Goal: Transaction & Acquisition: Obtain resource

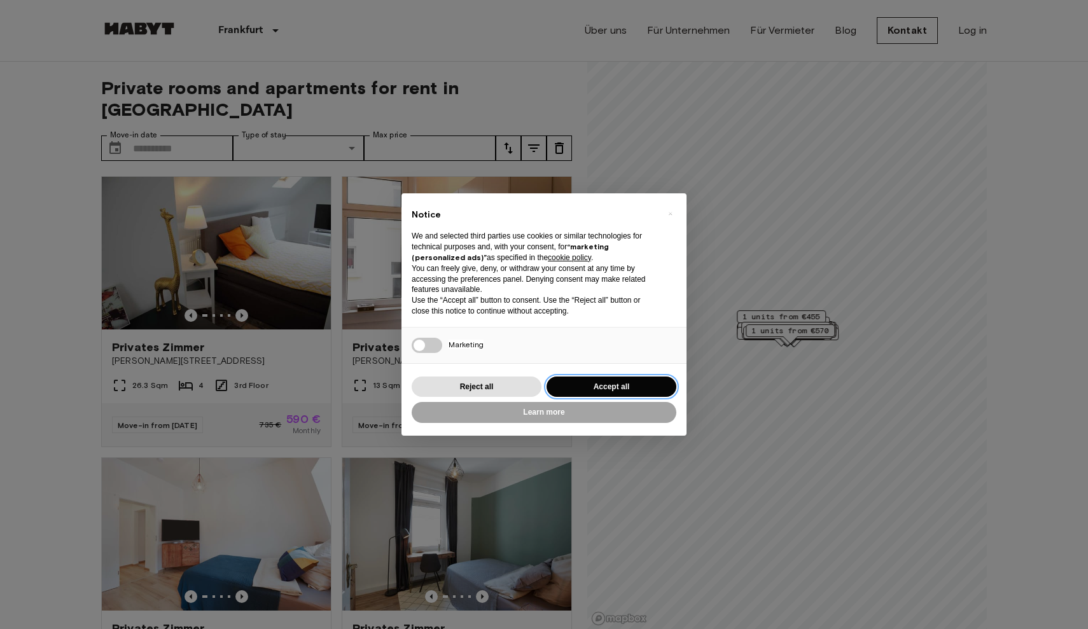
click at [596, 383] on button "Accept all" at bounding box center [612, 387] width 130 height 21
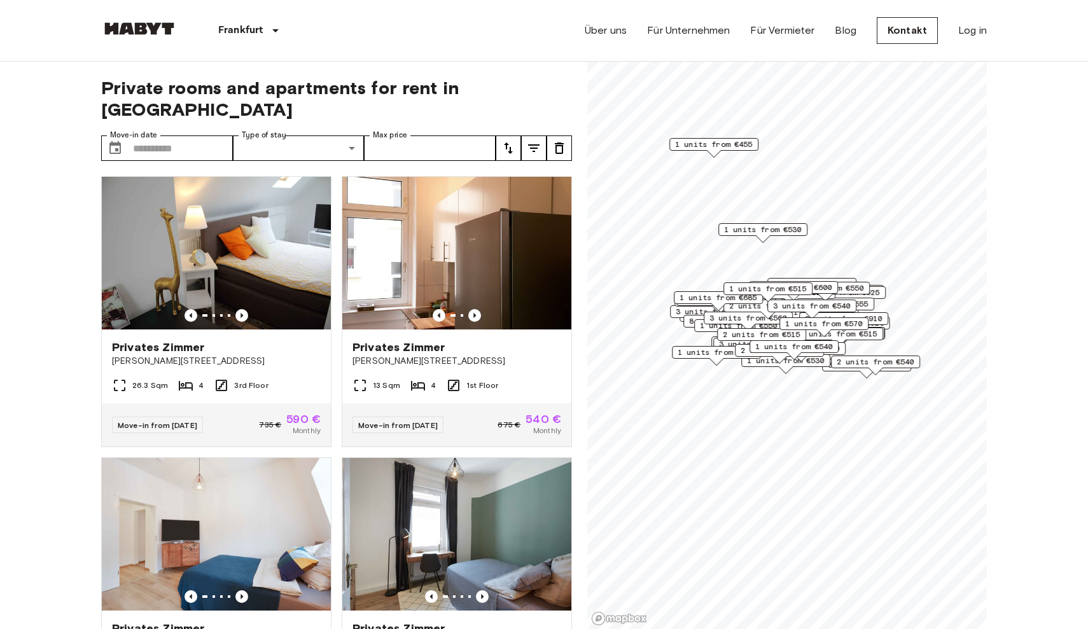
click at [507, 143] on icon "tune" at bounding box center [508, 148] width 9 height 11
click at [520, 193] on li "Highest price" at bounding box center [559, 196] width 127 height 23
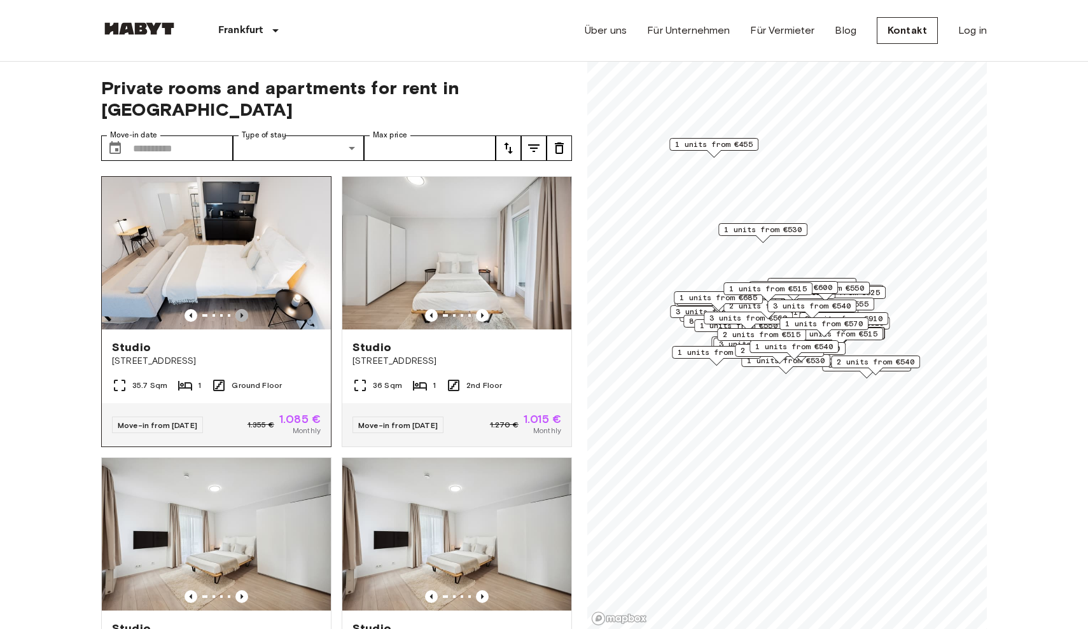
click at [248, 309] on icon "Previous image" at bounding box center [241, 315] width 13 height 13
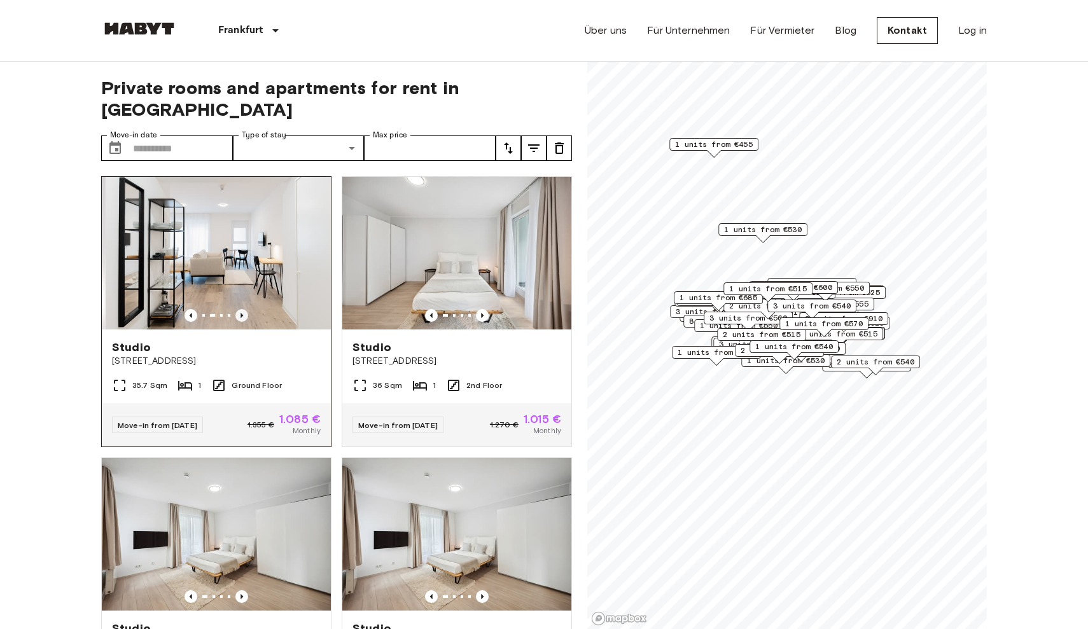
click at [248, 309] on icon "Previous image" at bounding box center [241, 315] width 13 height 13
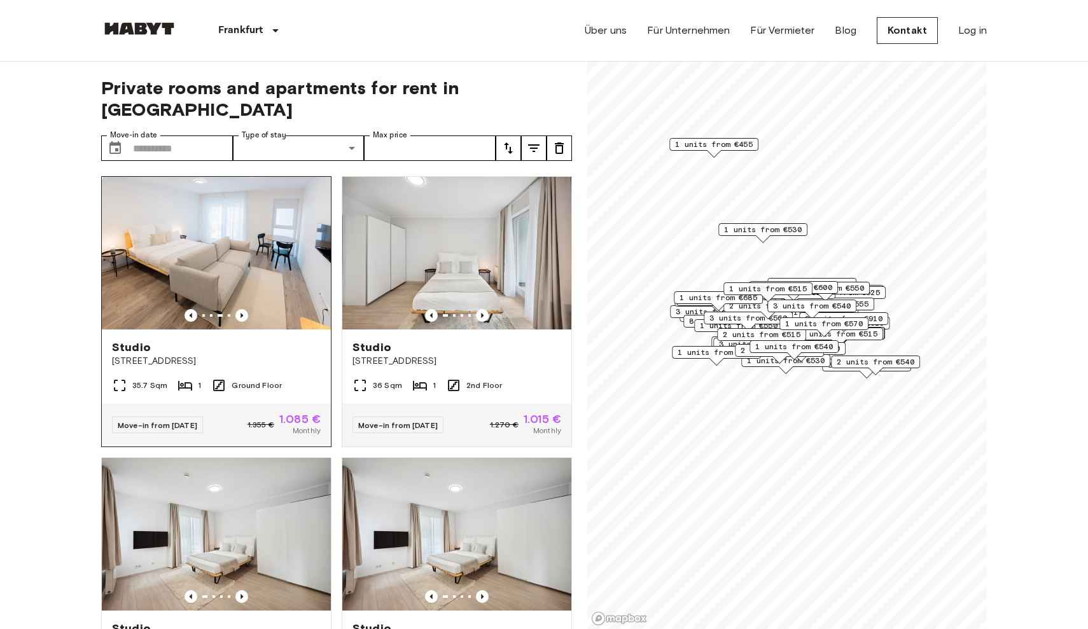
click at [228, 272] on img at bounding box center [216, 253] width 229 height 153
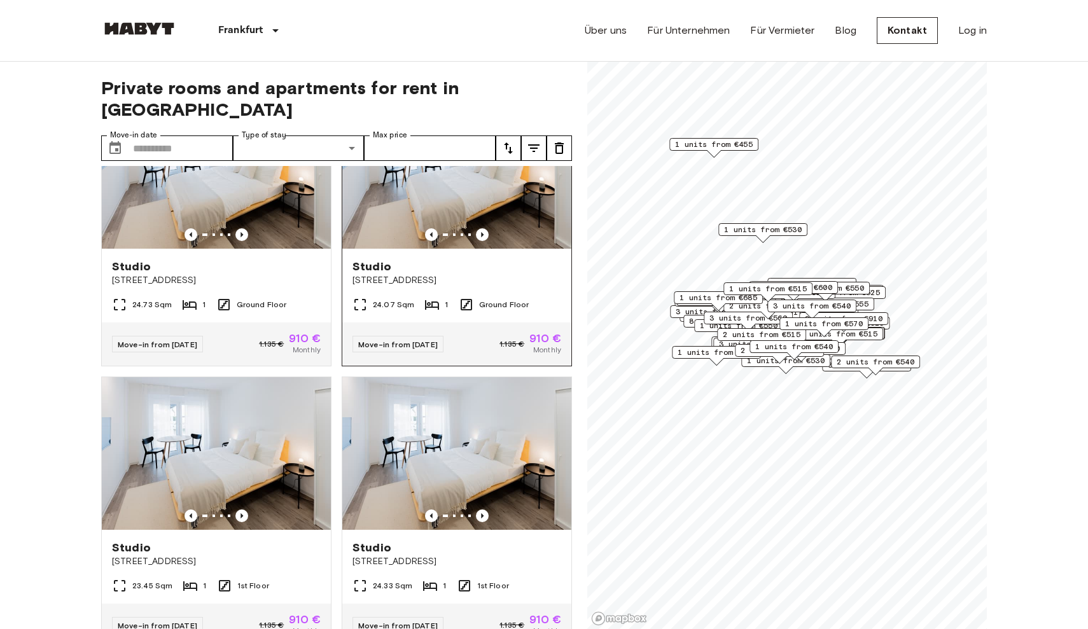
scroll to position [882, 0]
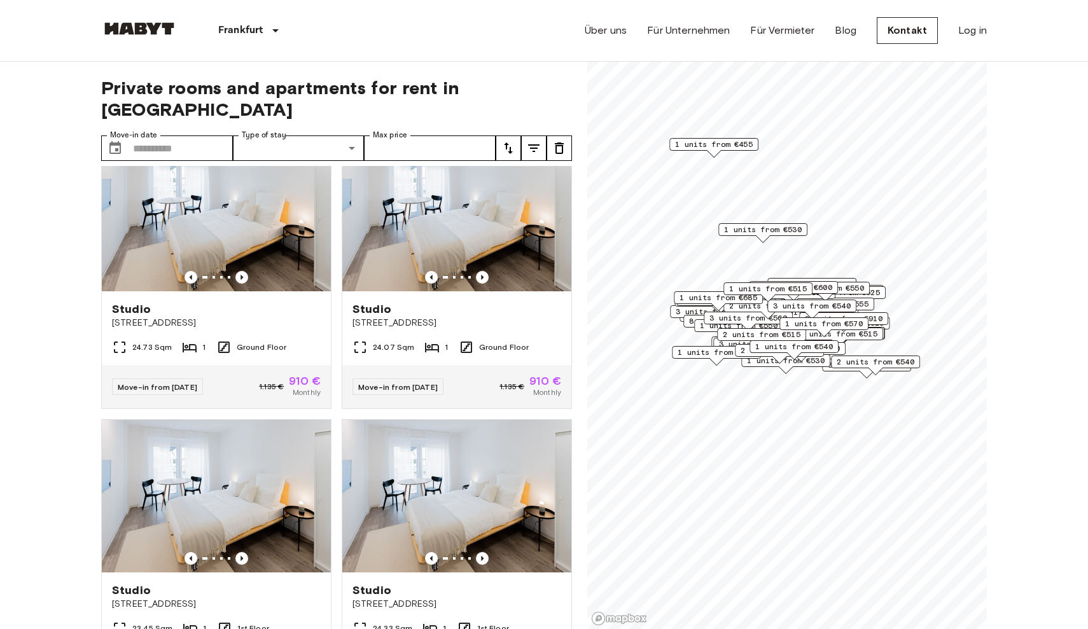
click at [508, 141] on icon "tune" at bounding box center [508, 148] width 15 height 15
click at [520, 152] on li "Earliest availability" at bounding box center [559, 150] width 127 height 23
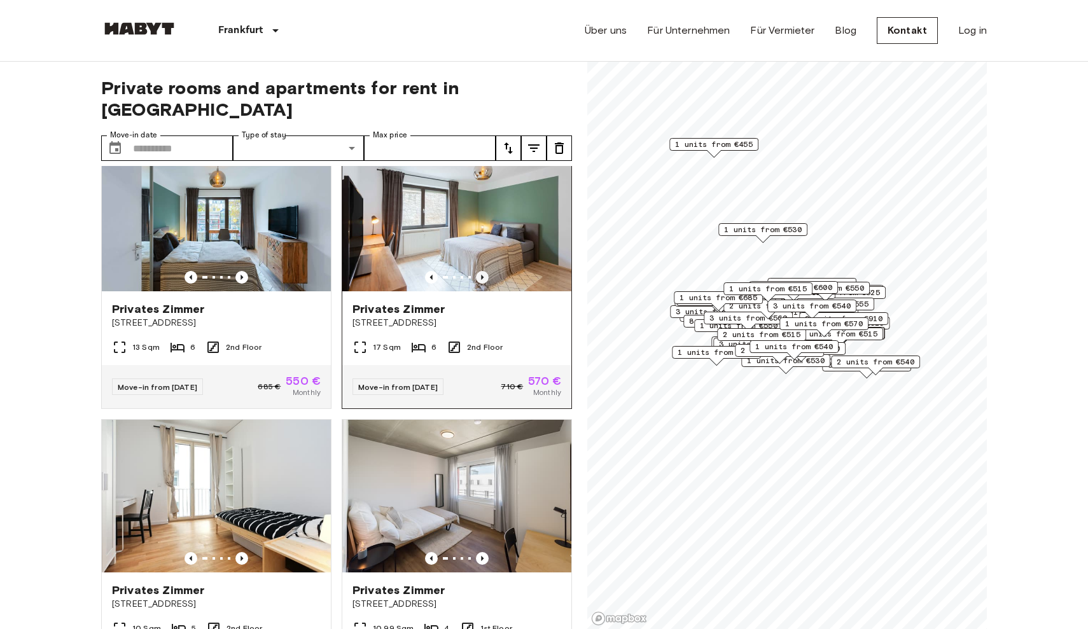
click at [479, 271] on icon "Previous image" at bounding box center [482, 277] width 13 height 13
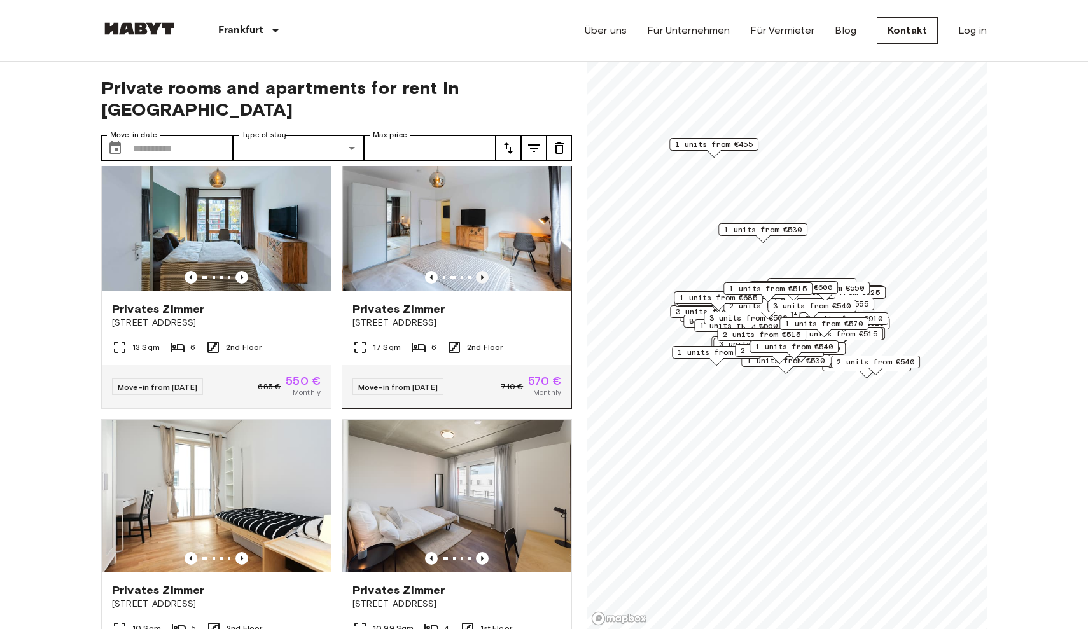
click at [479, 271] on icon "Previous image" at bounding box center [482, 277] width 13 height 13
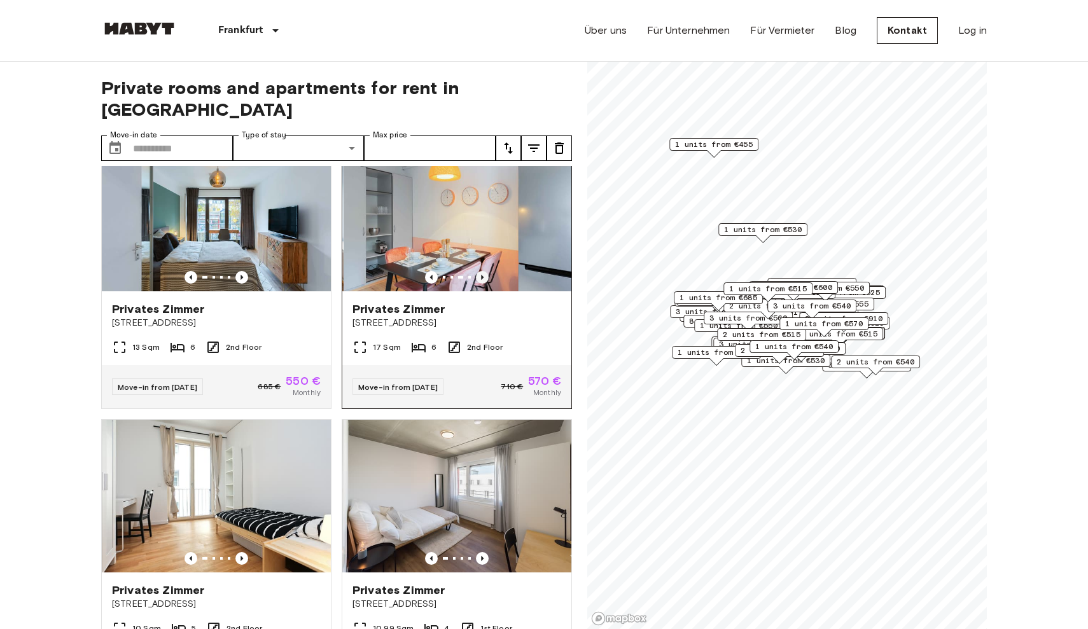
click at [479, 271] on icon "Previous image" at bounding box center [482, 277] width 13 height 13
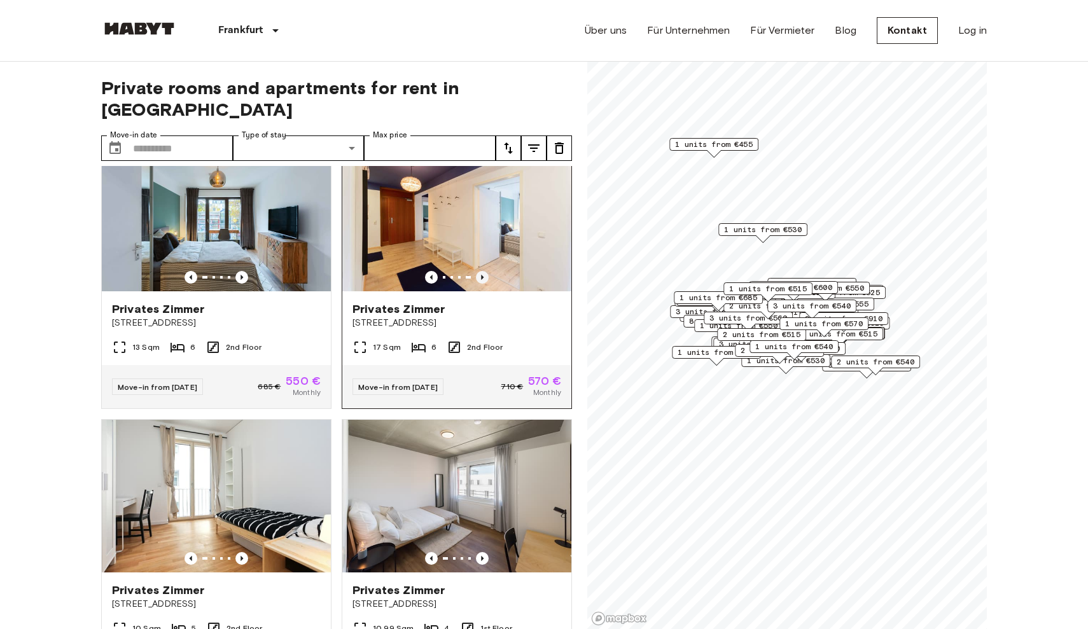
click at [479, 271] on icon "Previous image" at bounding box center [482, 277] width 13 height 13
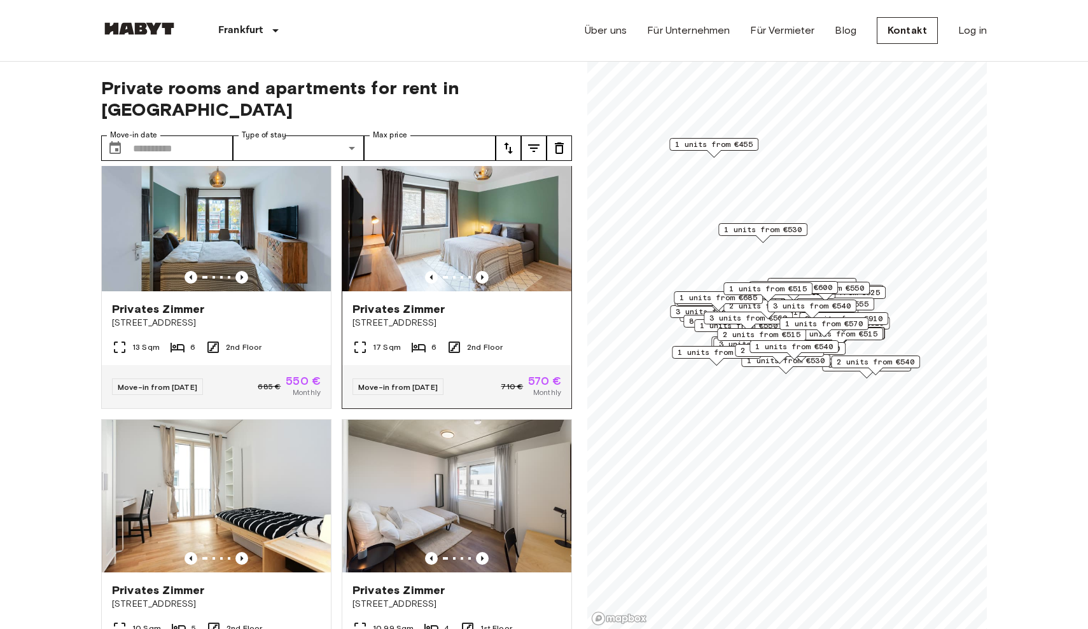
click at [403, 317] on span "Schleiermacherstraße 10" at bounding box center [457, 323] width 209 height 13
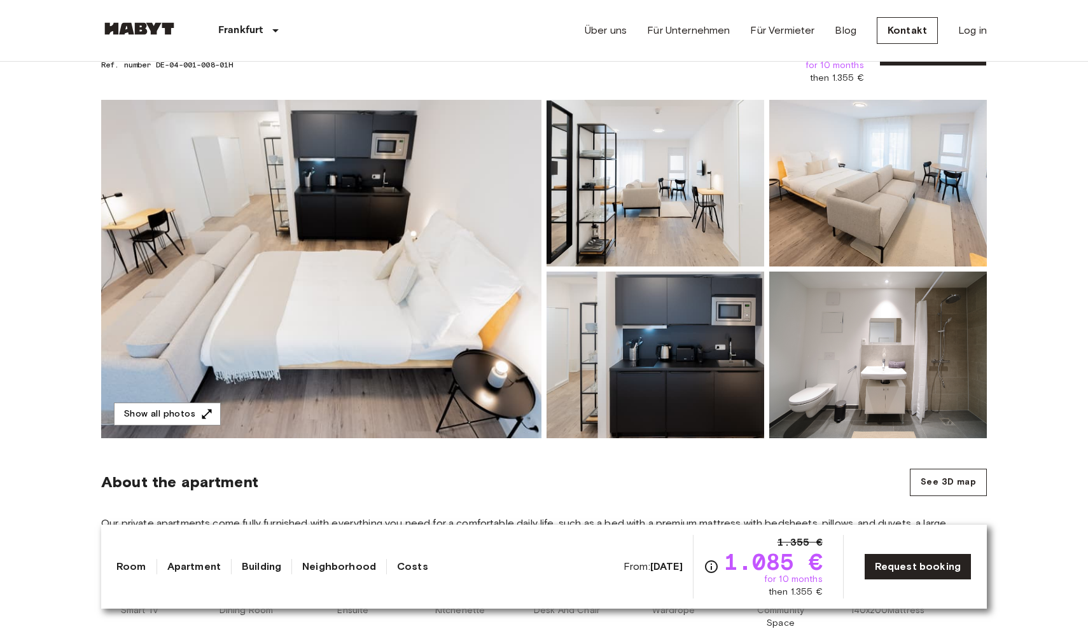
scroll to position [75, 0]
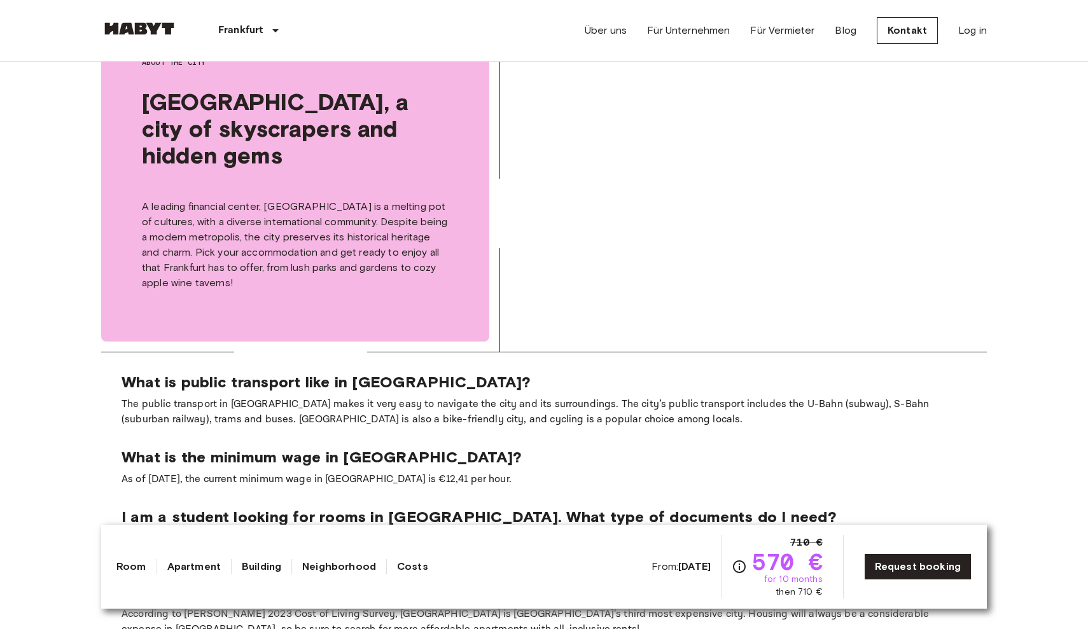
scroll to position [1005, 0]
